Goal: Task Accomplishment & Management: Use online tool/utility

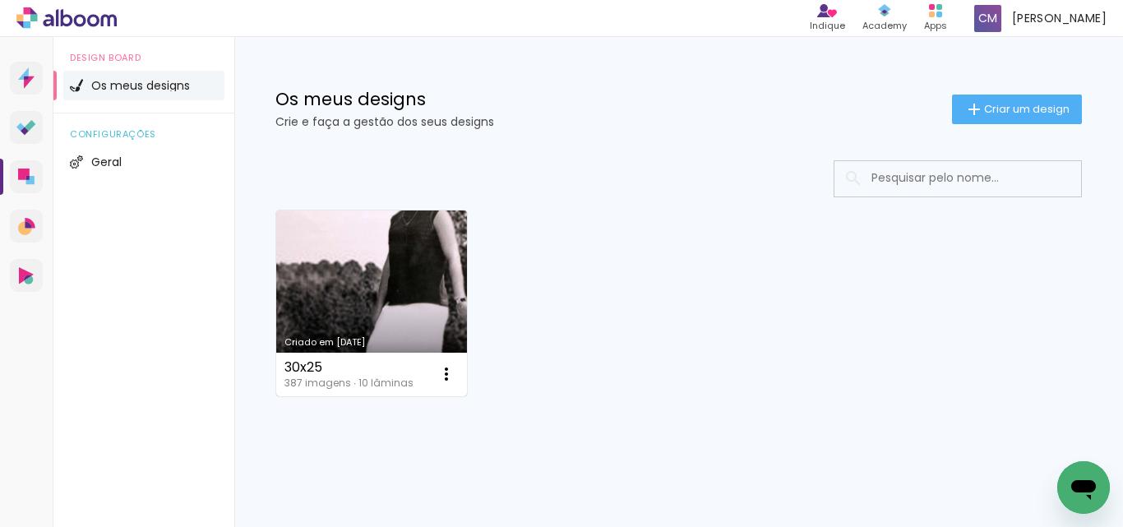
click at [328, 276] on link "Criado em [DATE]" at bounding box center [371, 303] width 191 height 186
